Goal: Task Accomplishment & Management: Complete application form

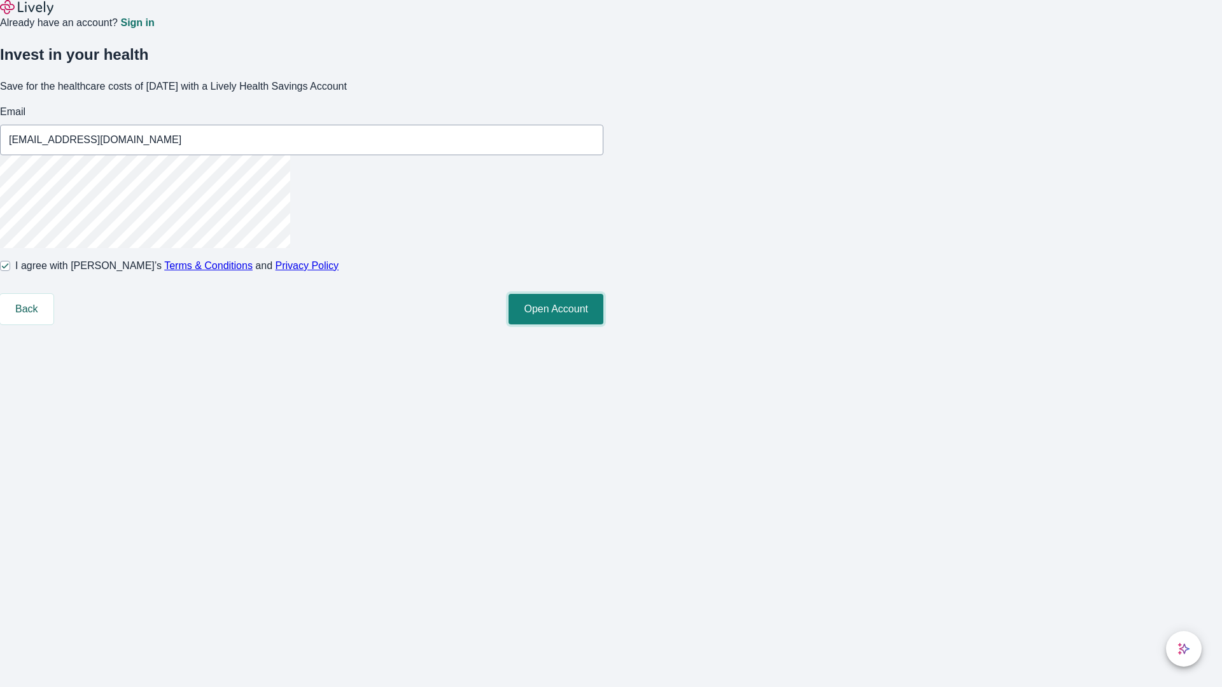
click at [603, 325] on button "Open Account" at bounding box center [556, 309] width 95 height 31
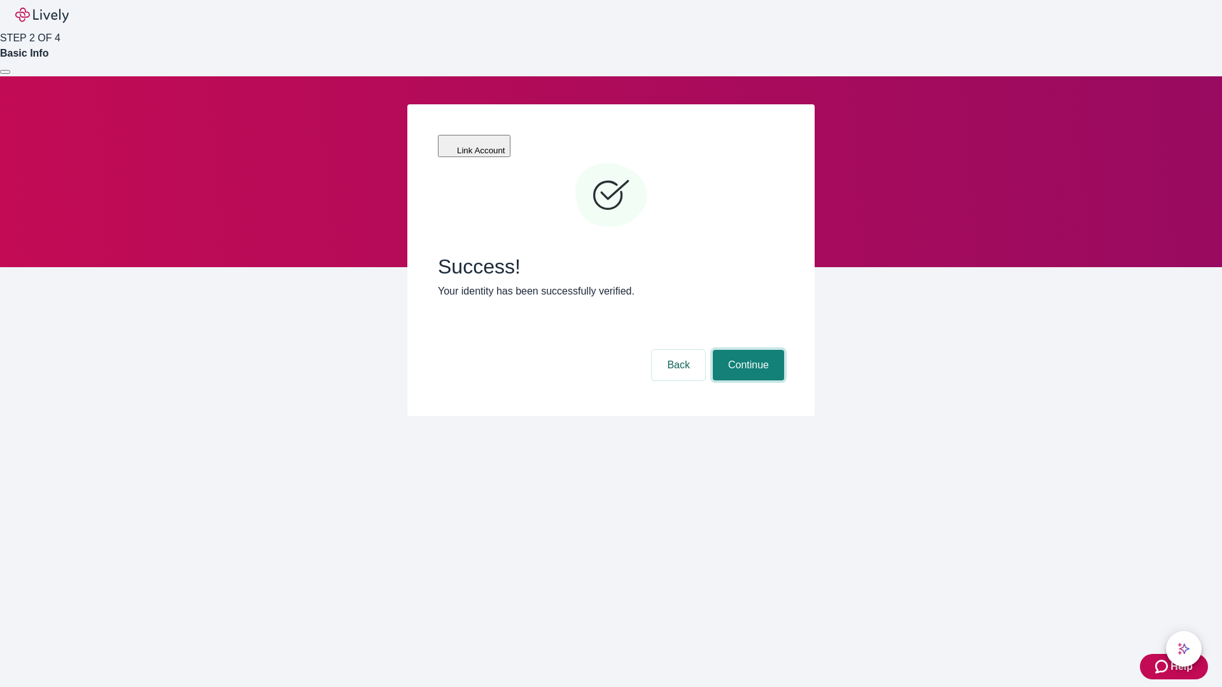
click at [747, 350] on button "Continue" at bounding box center [748, 365] width 71 height 31
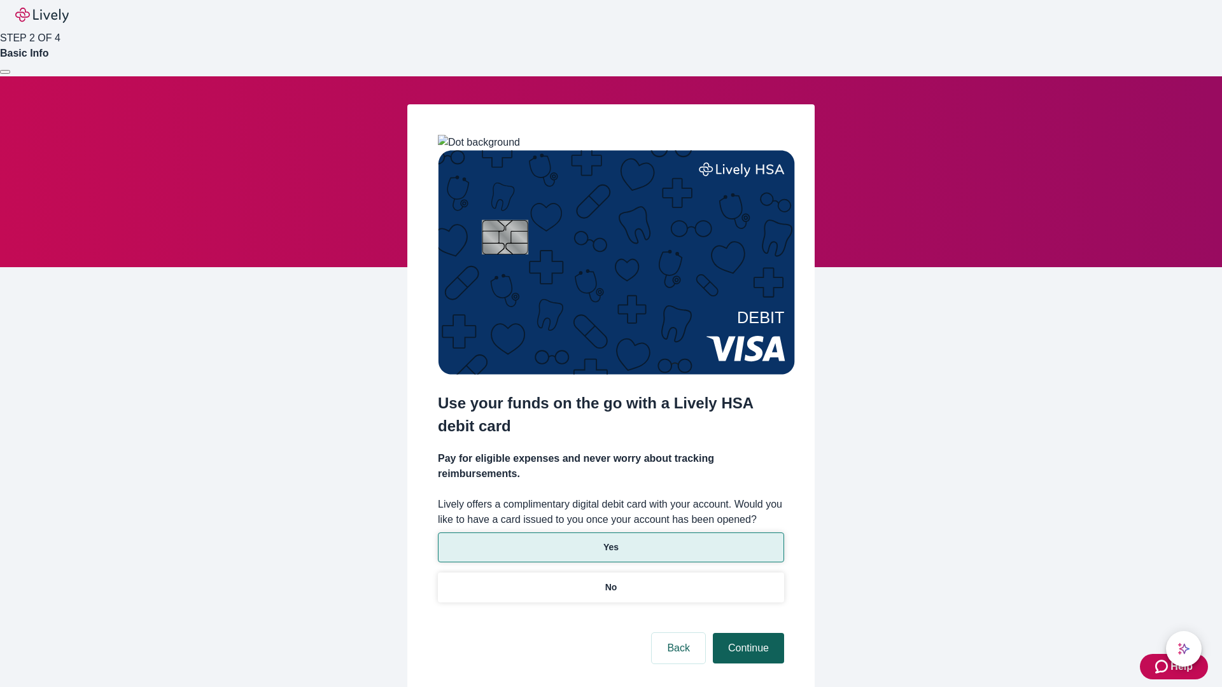
click at [610, 581] on p "No" at bounding box center [611, 587] width 12 height 13
click at [747, 633] on button "Continue" at bounding box center [748, 648] width 71 height 31
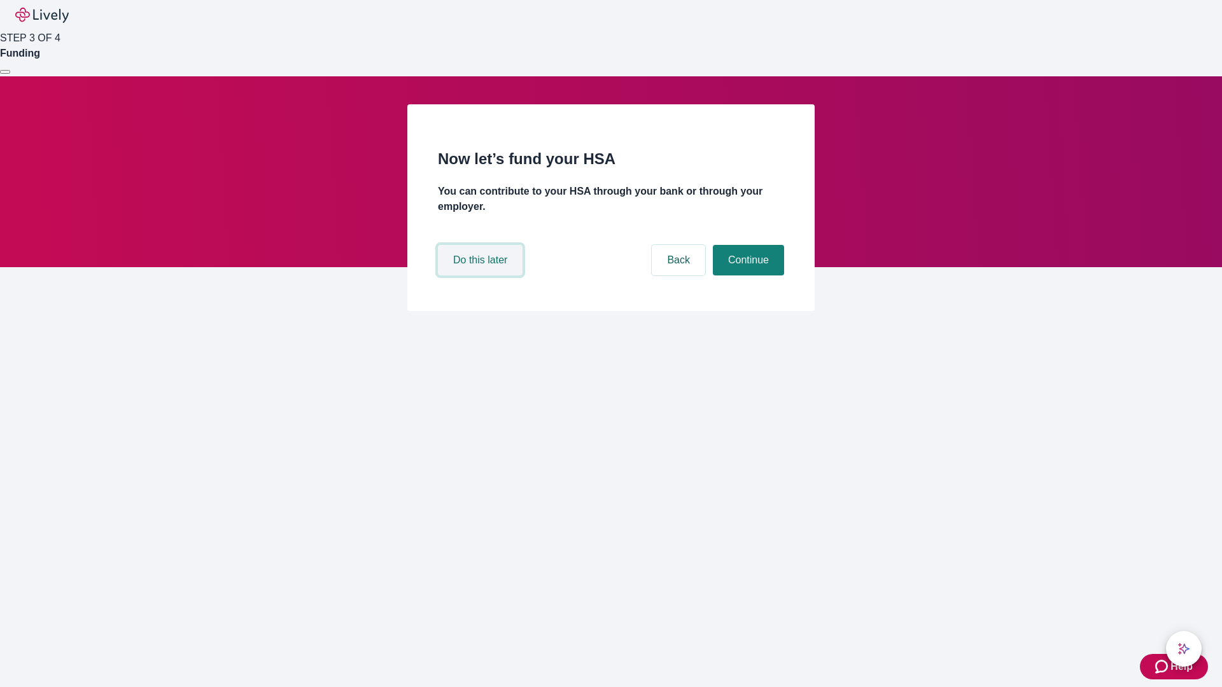
click at [482, 276] on button "Do this later" at bounding box center [480, 260] width 85 height 31
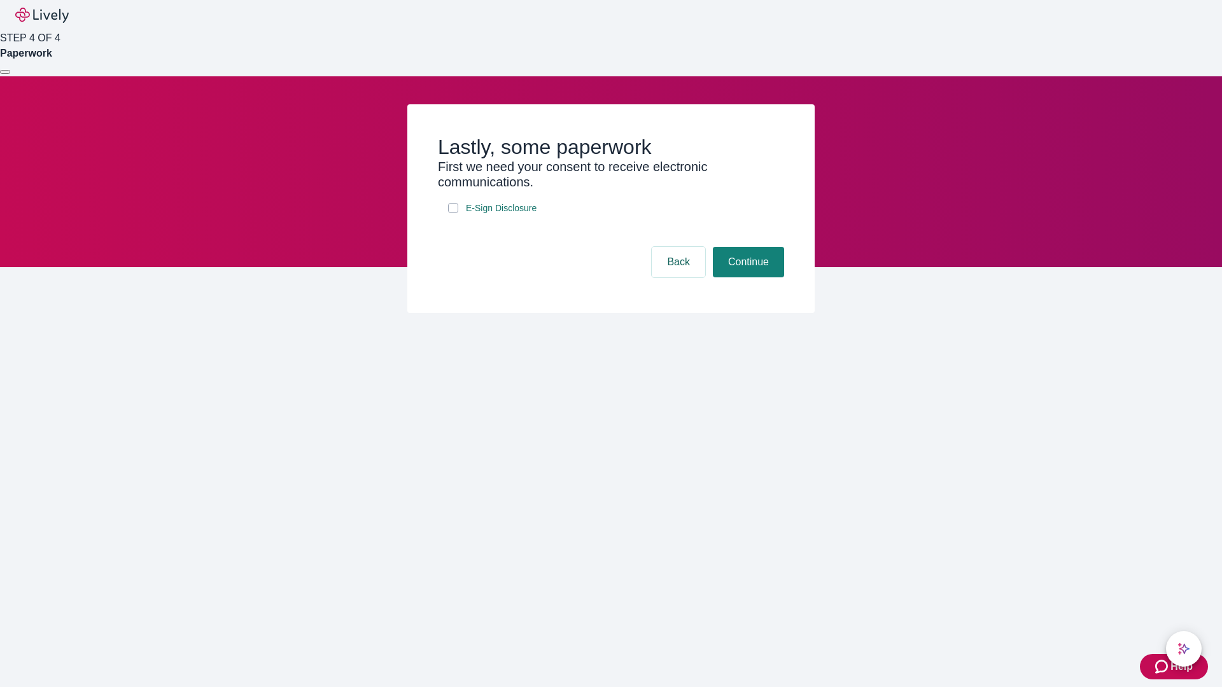
click at [453, 213] on input "E-Sign Disclosure" at bounding box center [453, 208] width 10 height 10
checkbox input "true"
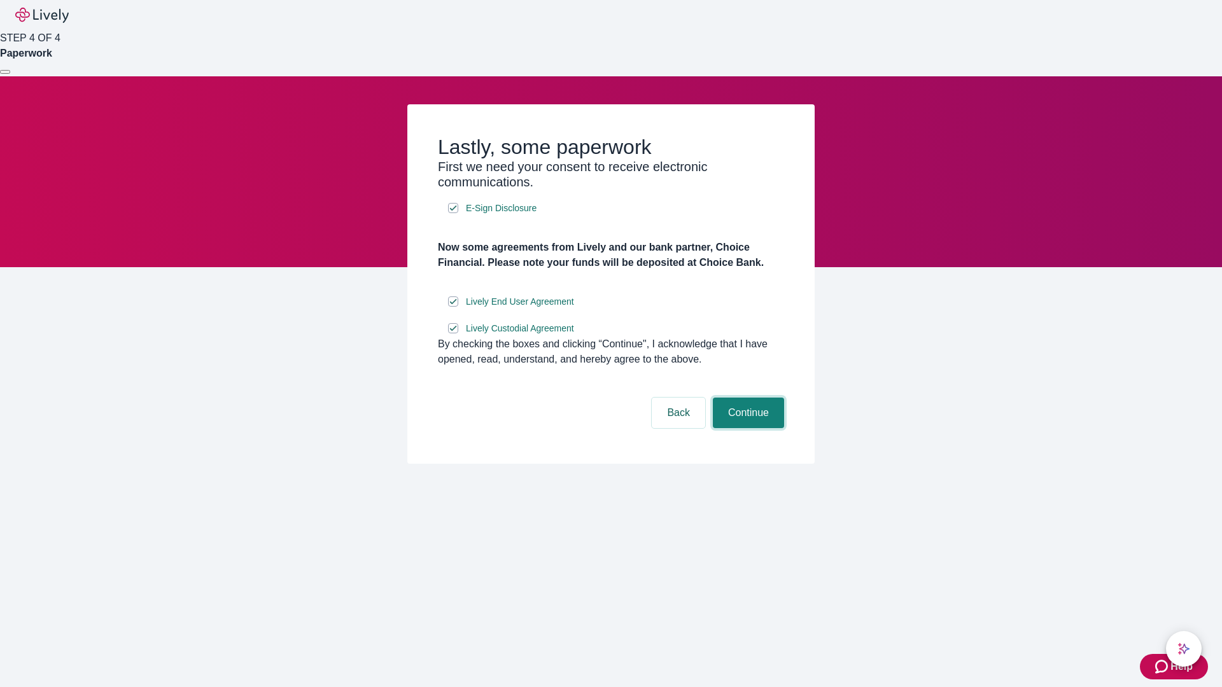
click at [747, 428] on button "Continue" at bounding box center [748, 413] width 71 height 31
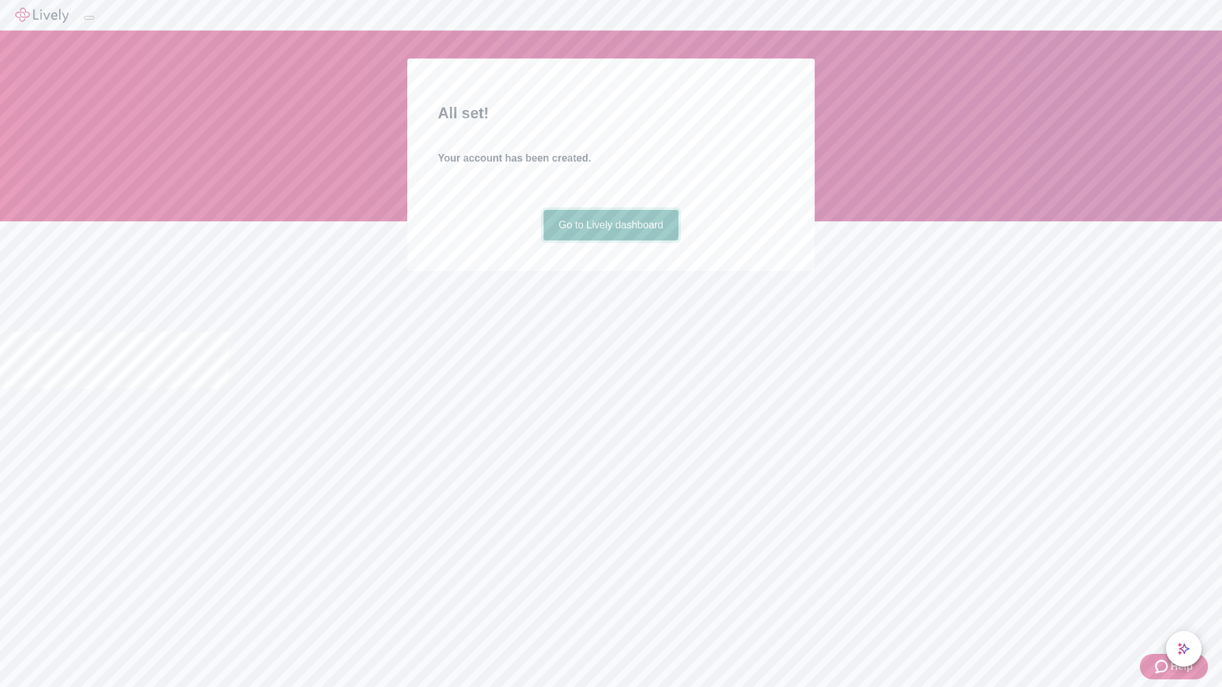
click at [610, 241] on link "Go to Lively dashboard" at bounding box center [612, 225] width 136 height 31
